Goal: Transaction & Acquisition: Book appointment/travel/reservation

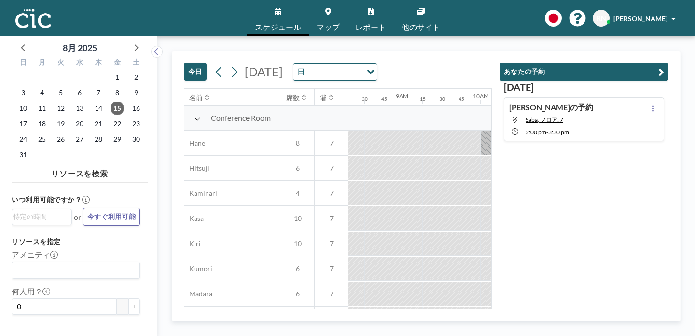
scroll to position [0, 643]
click at [366, 64] on div "Loading..." at bounding box center [371, 71] width 11 height 14
click at [280, 51] on div "[DATE] [DATE] 日 Loading..." at bounding box center [338, 69] width 308 height 37
click at [35, 117] on span "18" at bounding box center [42, 124] width 14 height 14
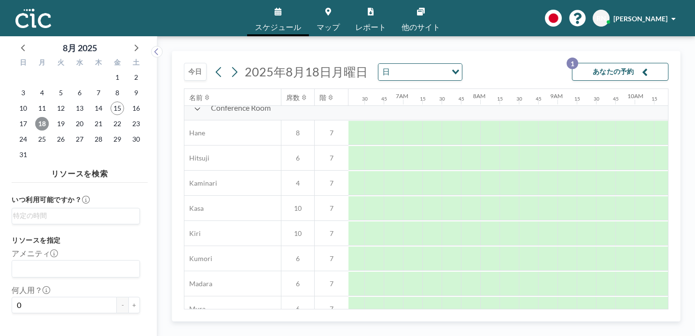
scroll to position [10, 486]
click at [596, 146] on div at bounding box center [605, 158] width 19 height 24
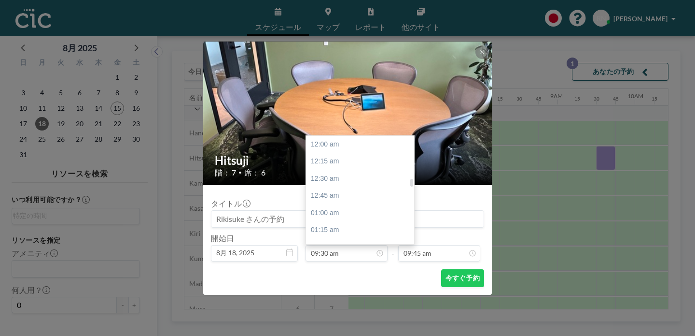
scroll to position [586, 0]
click at [348, 271] on div "10:30 am" at bounding box center [362, 279] width 113 height 17
type input "10:30 am"
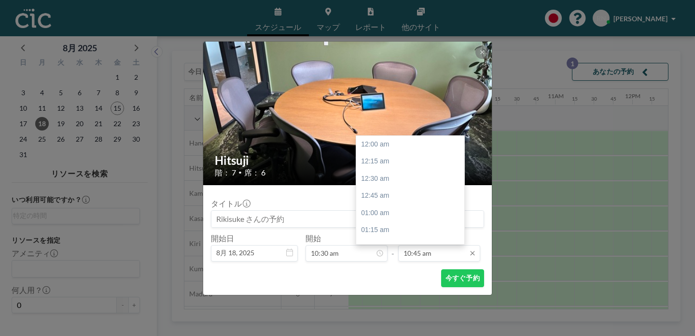
scroll to position [663, 0]
click at [432, 245] on input "10:45 am" at bounding box center [439, 253] width 82 height 16
click at [366, 210] on div "10:30 am" at bounding box center [412, 218] width 113 height 17
type input "10:30 am"
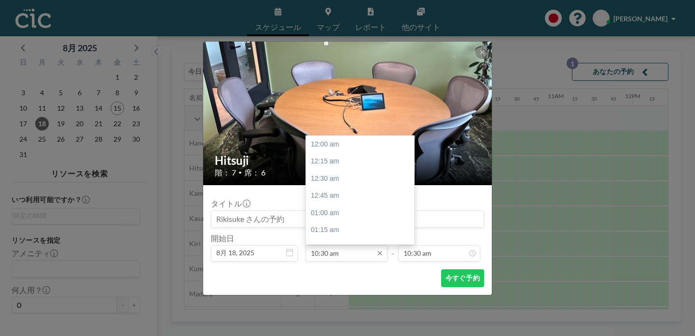
scroll to position [647, 0]
click at [362, 245] on input "10:30 am" at bounding box center [347, 253] width 82 height 16
click at [334, 214] on div "09:30 am" at bounding box center [362, 222] width 113 height 17
type input "09:30 am"
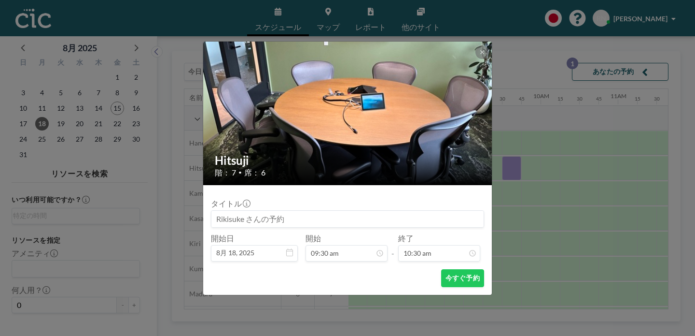
scroll to position [647, 0]
click at [441, 269] on button "今すぐ予約" at bounding box center [462, 278] width 43 height 18
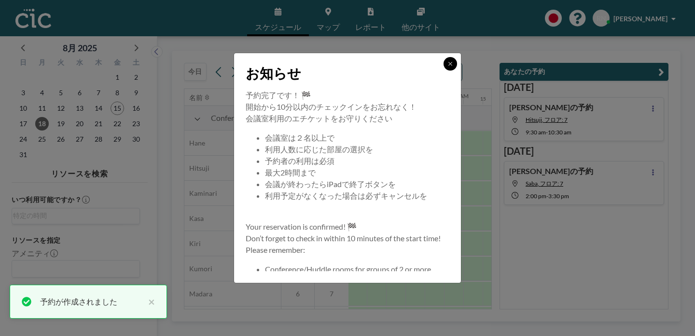
click at [448, 67] on icon at bounding box center [451, 64] width 6 height 6
